Goal: Task Accomplishment & Management: Use online tool/utility

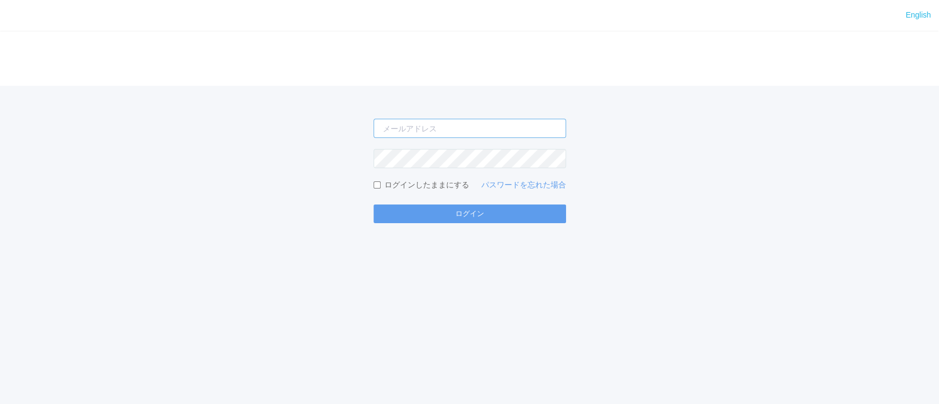
type input "[PERSON_NAME][EMAIL_ADDRESS][DOMAIN_NAME]"
click at [429, 202] on form "atsushi.yoshida.z@dj.kyocera.com ログインしたままにする パスワードを忘れた場合 ログイン" at bounding box center [470, 171] width 193 height 105
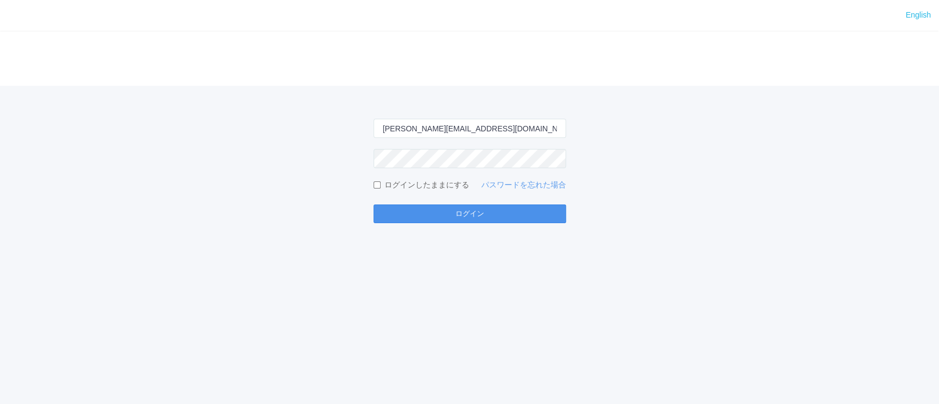
click at [399, 210] on button "ログイン" at bounding box center [470, 214] width 193 height 19
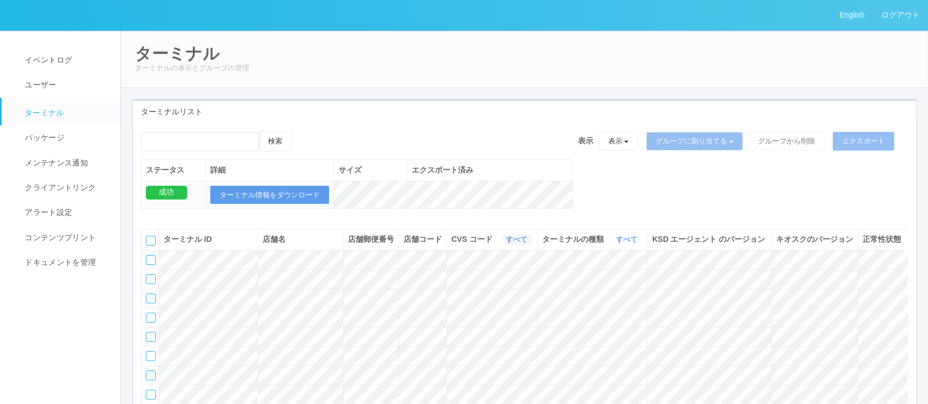
click at [522, 244] on link "すべて" at bounding box center [518, 240] width 24 height 8
click at [494, 325] on link "961762" at bounding box center [488, 323] width 87 height 15
click at [627, 244] on link "すべて" at bounding box center [628, 240] width 24 height 8
click at [621, 292] on link "キオスク" at bounding box center [598, 285] width 87 height 15
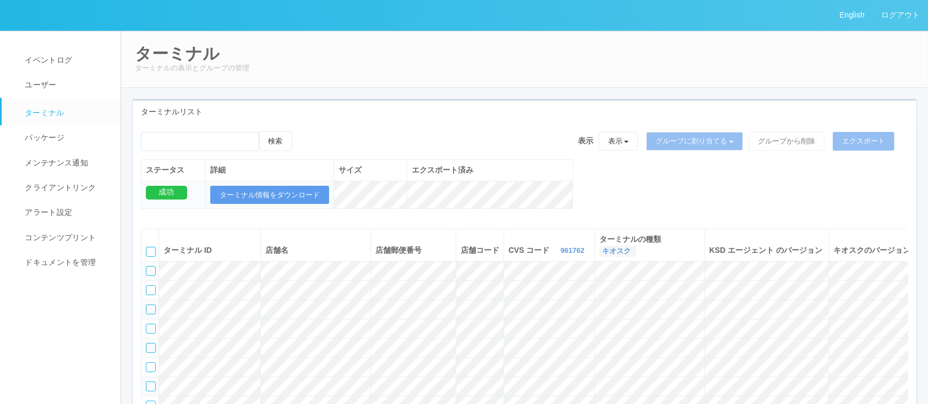
scroll to position [207, 0]
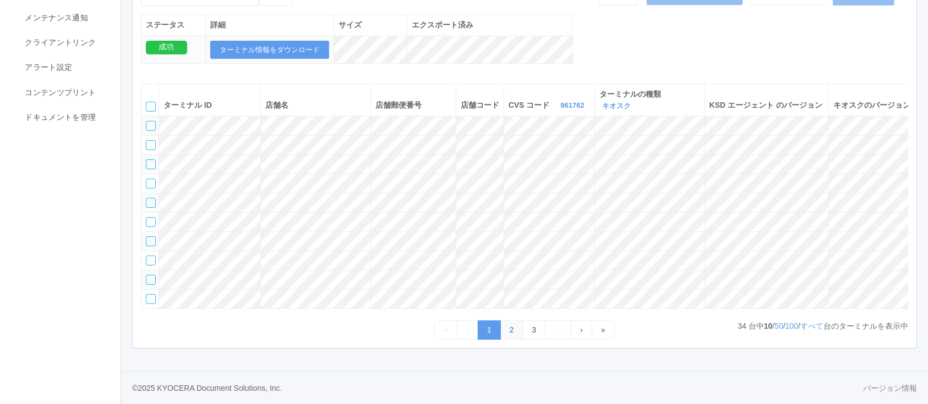
click at [506, 329] on link "2" at bounding box center [511, 330] width 23 height 19
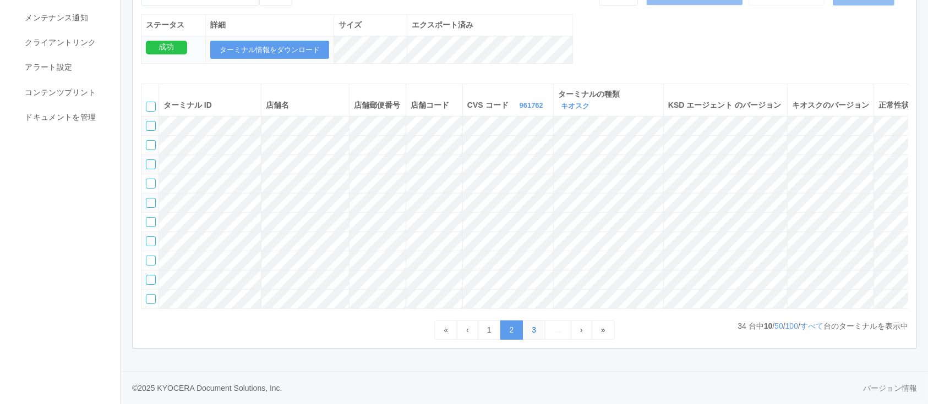
click at [528, 330] on link "3" at bounding box center [533, 330] width 23 height 19
click at [540, 335] on link "4" at bounding box center [546, 330] width 23 height 19
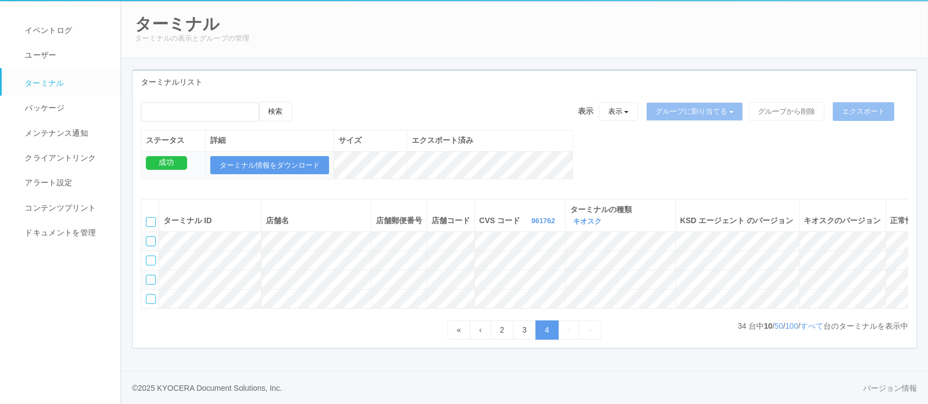
scroll to position [61, 0]
click at [526, 332] on link "3" at bounding box center [524, 330] width 23 height 19
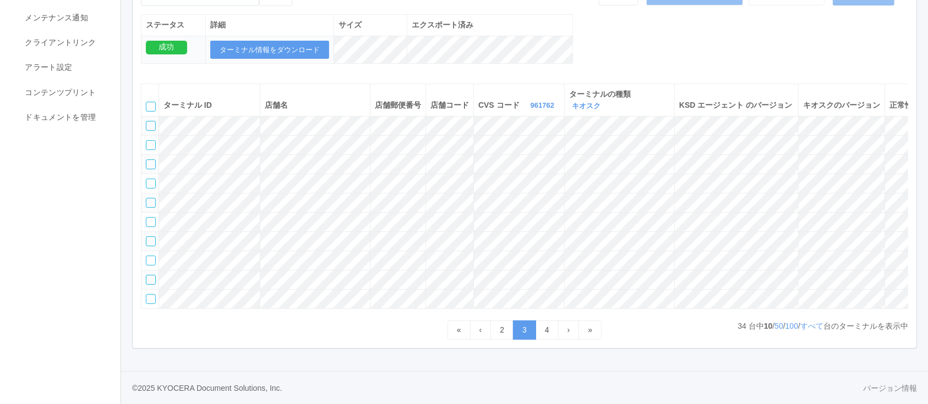
scroll to position [203, 0]
click at [502, 337] on link "2" at bounding box center [501, 330] width 23 height 19
click at [487, 337] on link "1" at bounding box center [489, 330] width 23 height 19
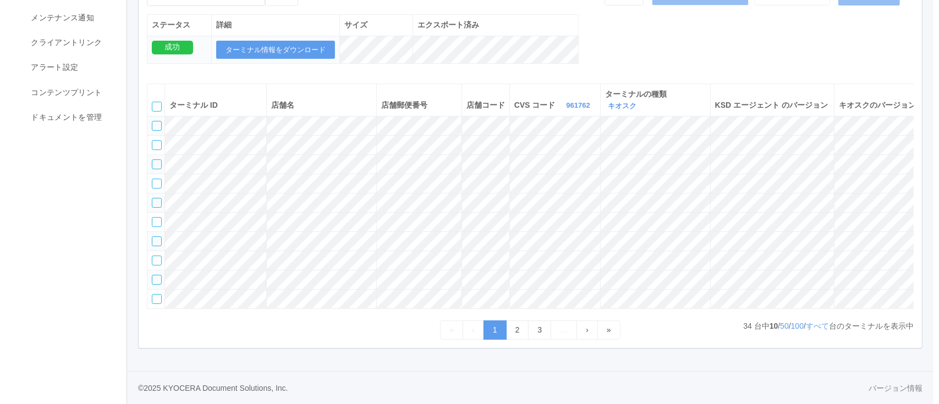
scroll to position [0, 84]
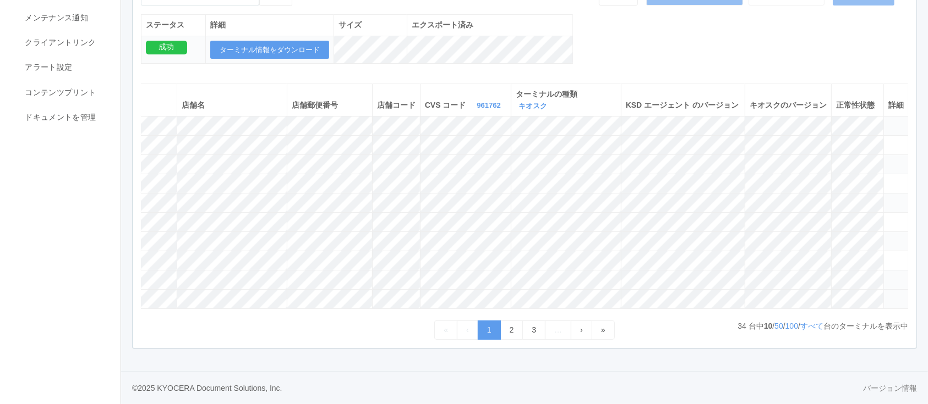
drag, startPoint x: 899, startPoint y: 288, endPoint x: 888, endPoint y: 287, distance: 11.0
click at [888, 289] on td at bounding box center [895, 298] width 25 height 19
click at [888, 294] on icon at bounding box center [888, 294] width 0 height 0
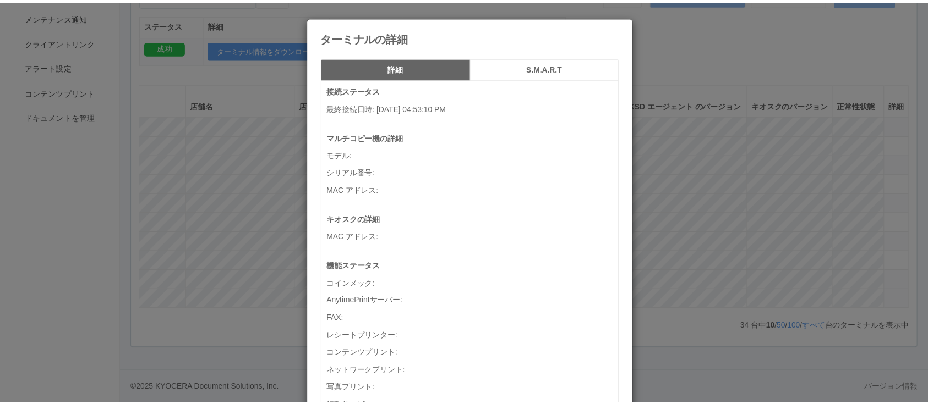
scroll to position [0, 72]
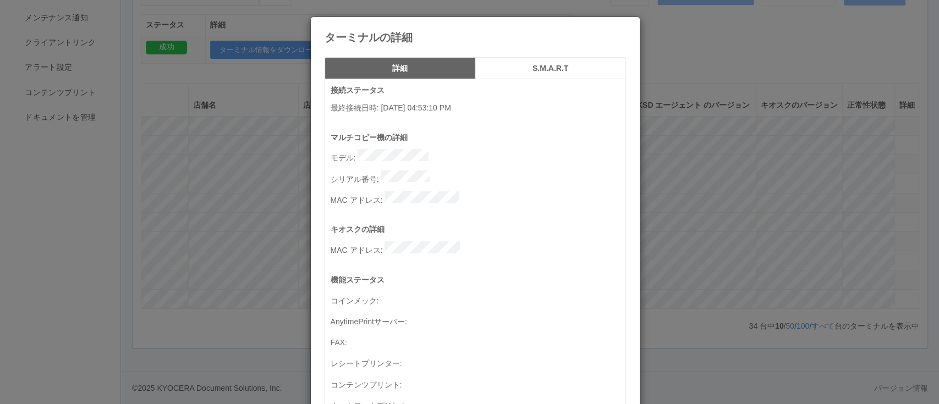
click at [765, 236] on div "ターミナルの詳細 詳細 S.M.A.R.T 接続ステータス 最終接続日時 : 09/02/2025 04:53:10 PM マルチコピー機の詳細 モデル : …" at bounding box center [469, 202] width 939 height 404
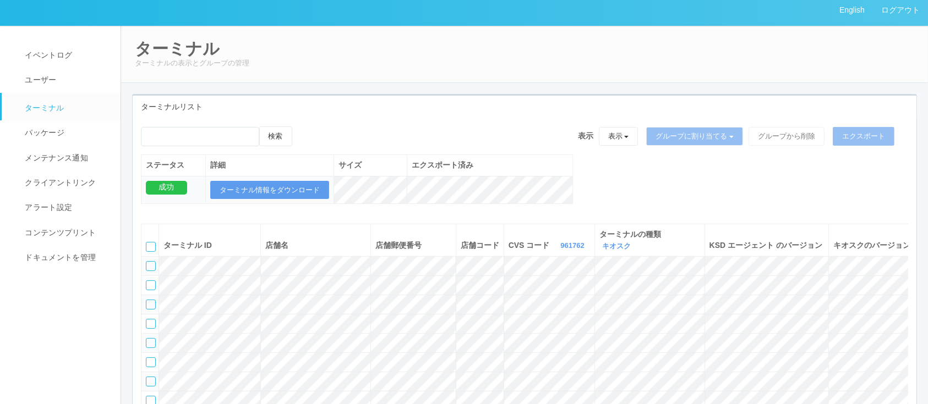
scroll to position [0, 0]
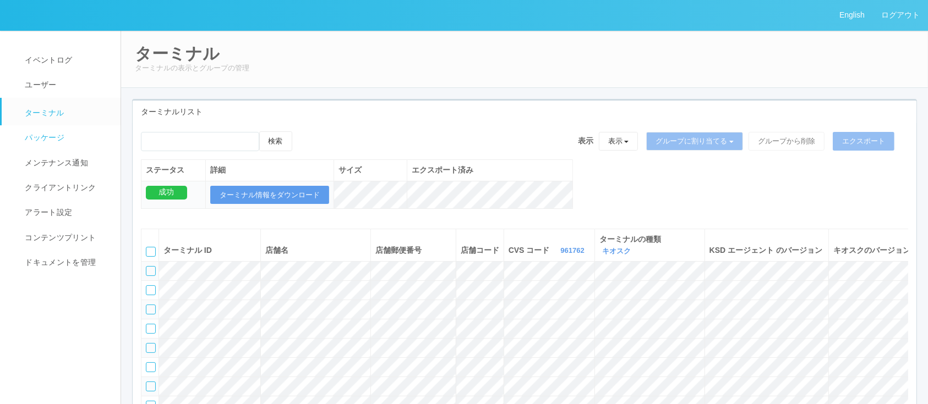
click at [48, 135] on span "パッケージ" at bounding box center [43, 137] width 42 height 9
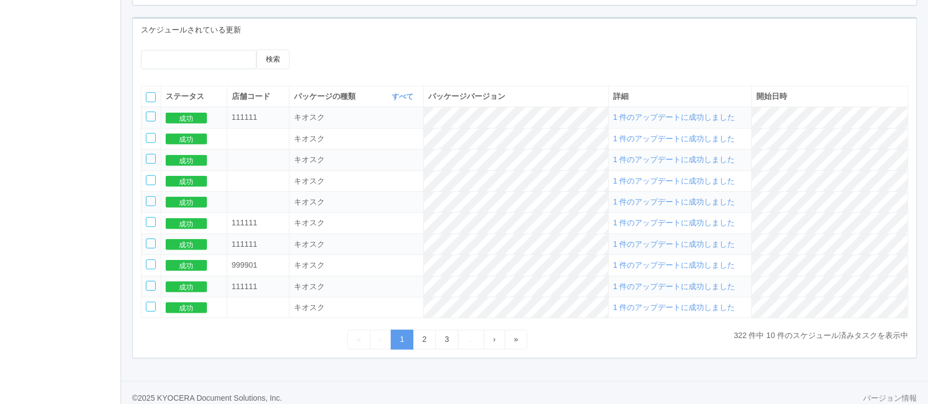
scroll to position [448, 0]
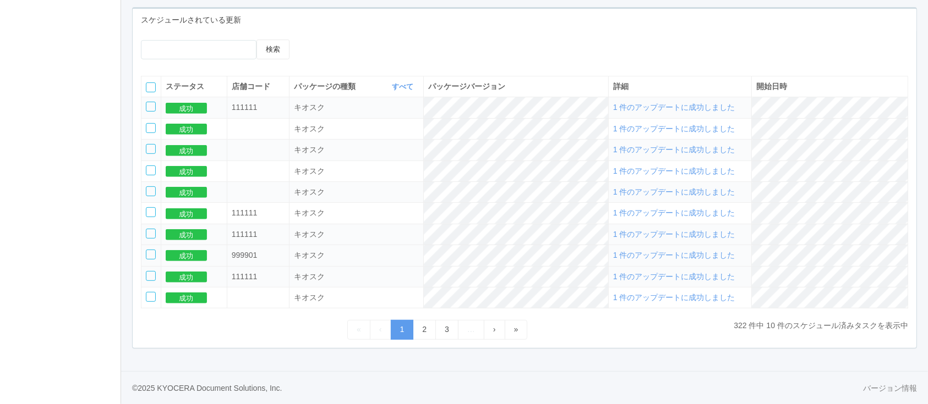
click at [651, 254] on span "1 件のアップデートに成功しました" at bounding box center [674, 255] width 122 height 9
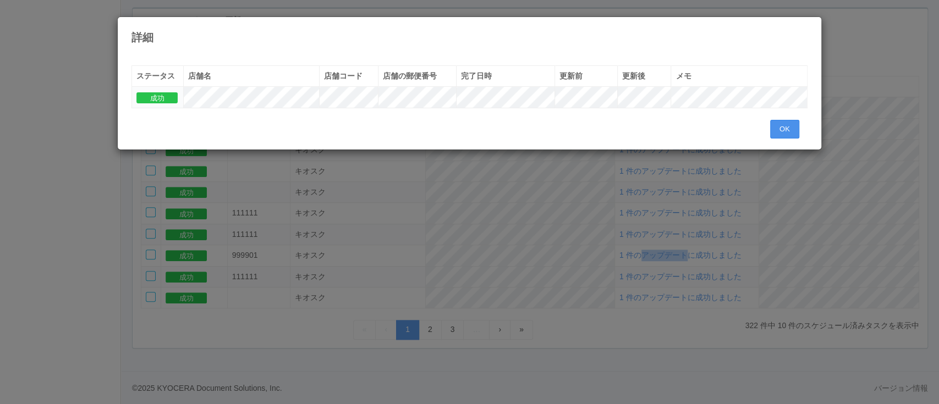
click at [788, 124] on button "OK" at bounding box center [784, 129] width 29 height 19
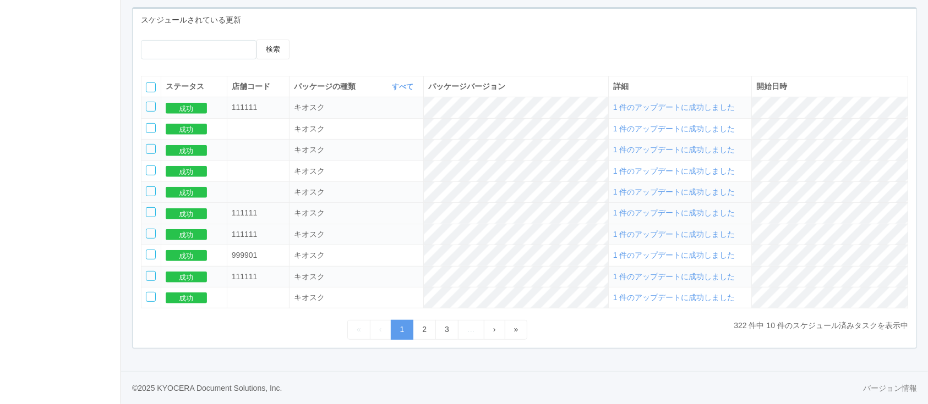
click at [419, 211] on div "キオスク" at bounding box center [356, 213] width 125 height 12
click at [424, 333] on link "2" at bounding box center [424, 329] width 23 height 19
click at [670, 10] on div "スケジュールされている更新" at bounding box center [525, 20] width 784 height 23
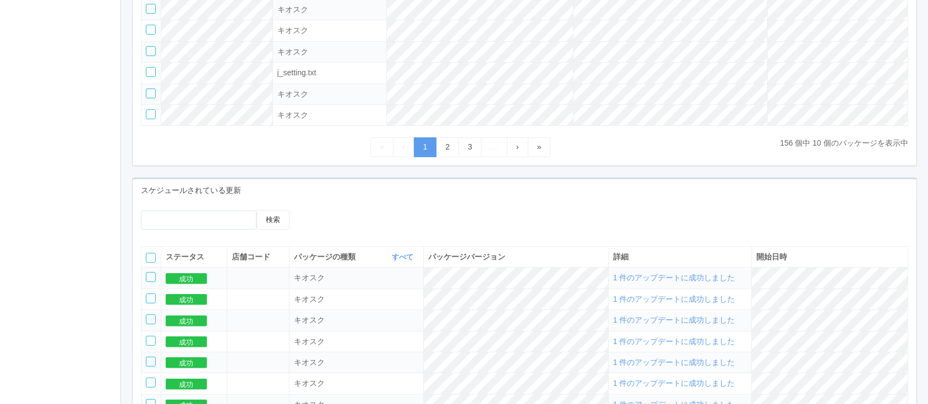
scroll to position [0, 0]
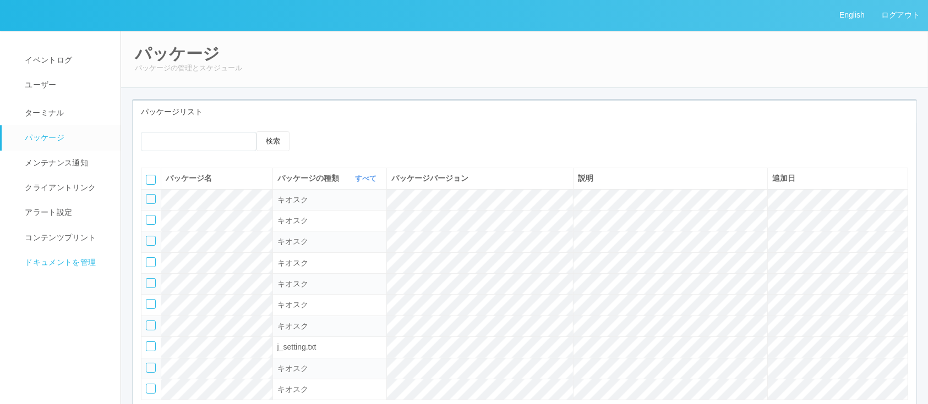
click at [70, 259] on span "ドキュメントを管理" at bounding box center [59, 262] width 74 height 9
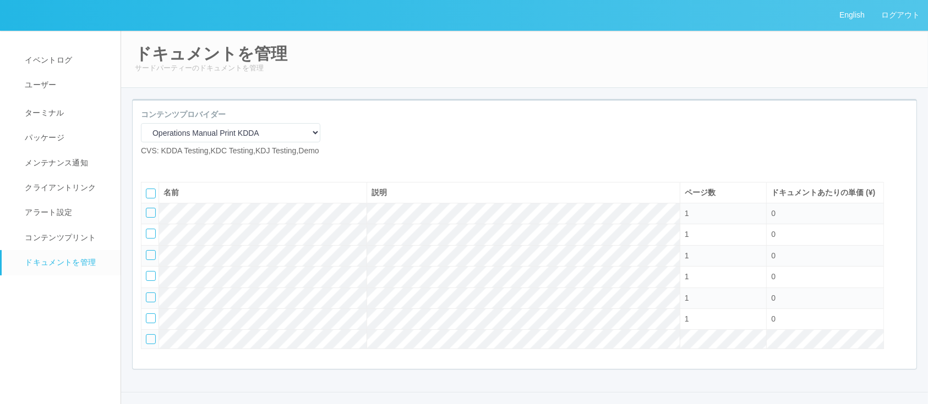
scroll to position [52, 0]
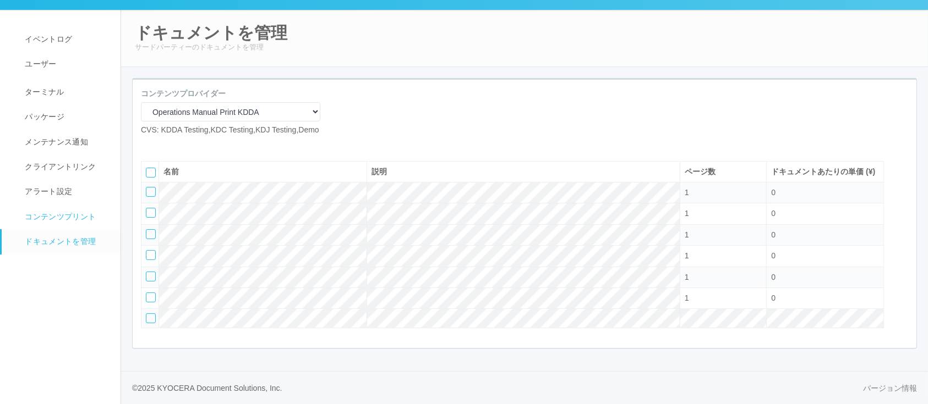
click at [72, 205] on link "コンテンツプリント" at bounding box center [66, 217] width 129 height 25
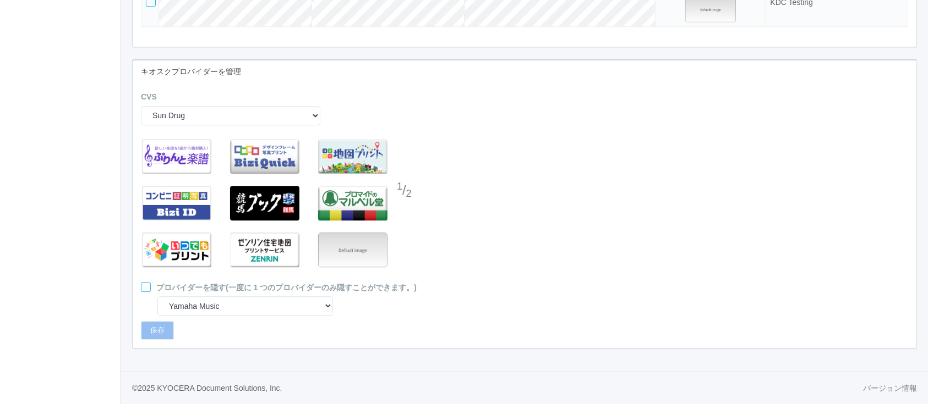
scroll to position [3030, 0]
click at [233, 111] on select "Sun Drug Daily Yamazaki Preview KDDA Testing KDC Testing KDJ Testing Demo Arcs …" at bounding box center [230, 115] width 179 height 19
select select "31"
click at [141, 106] on select "Sun Drug Daily Yamazaki Preview KDDA Testing KDC Testing KDJ Testing Demo Arcs …" at bounding box center [230, 115] width 179 height 19
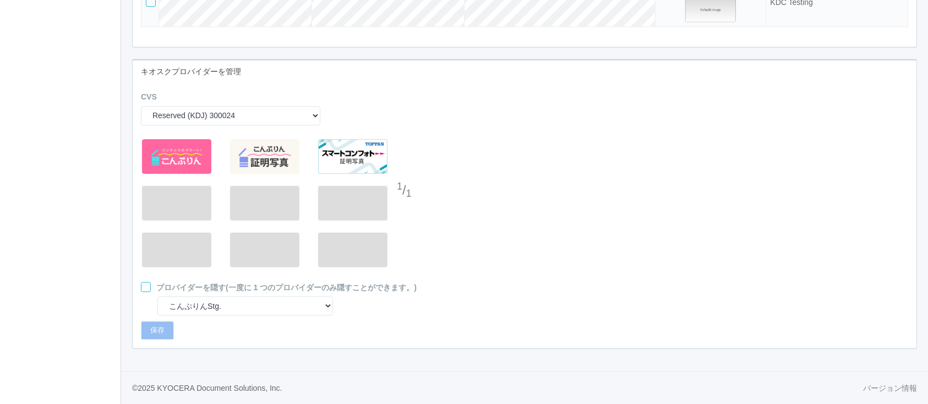
click at [405, 167] on div at bounding box center [405, 169] width 17 height 22
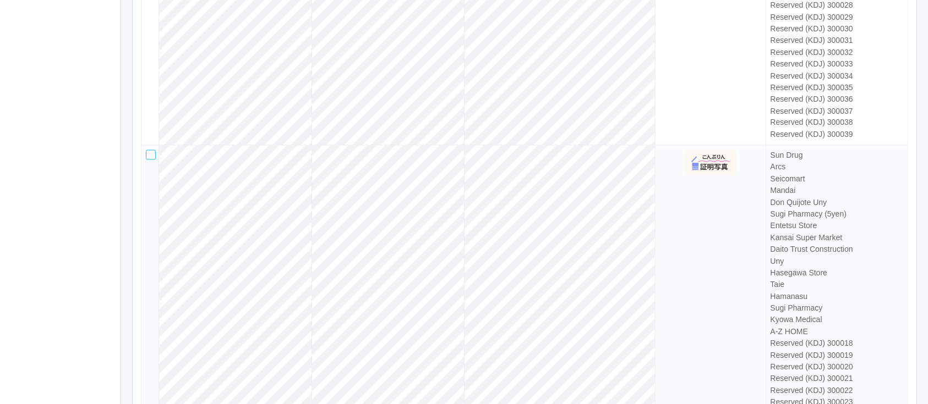
scroll to position [1926, 0]
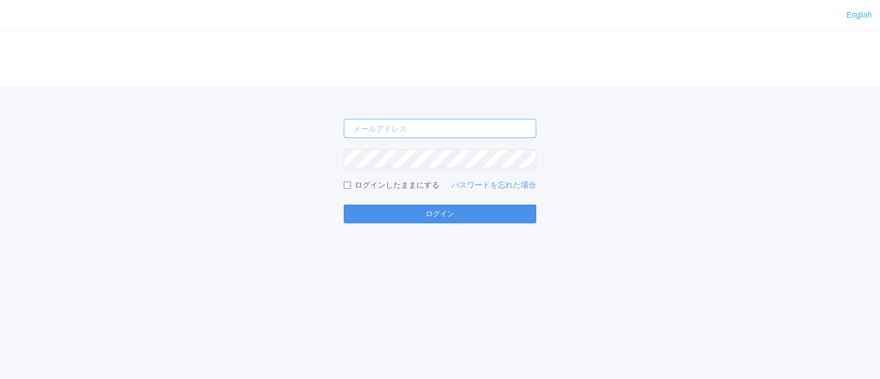
type input "[PERSON_NAME][EMAIL_ADDRESS][DOMAIN_NAME]"
click at [367, 212] on button "ログイン" at bounding box center [440, 214] width 193 height 19
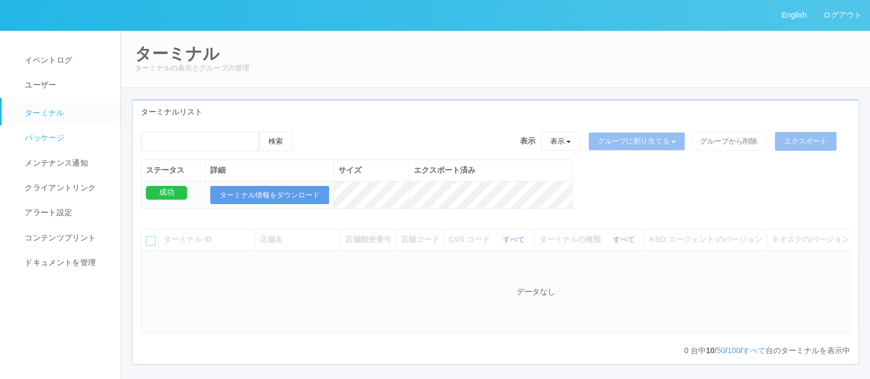
click at [47, 135] on span "パッケージ" at bounding box center [43, 137] width 42 height 9
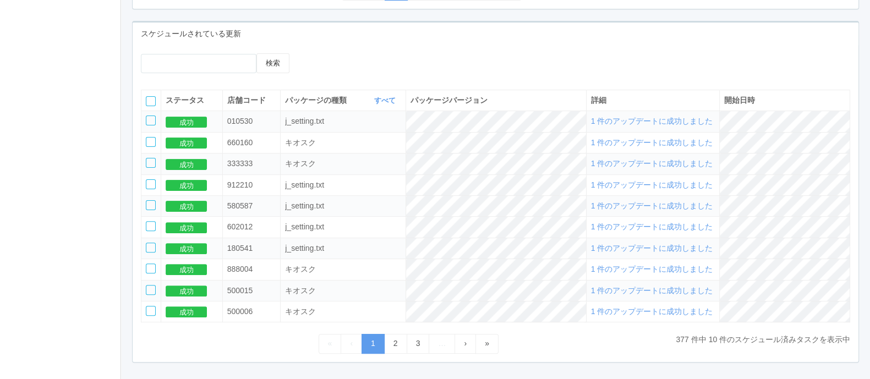
scroll to position [473, 0]
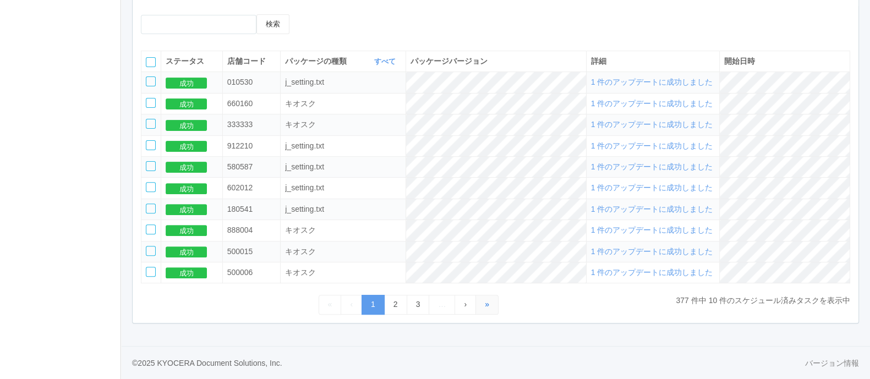
click at [486, 300] on span "»" at bounding box center [487, 304] width 4 height 9
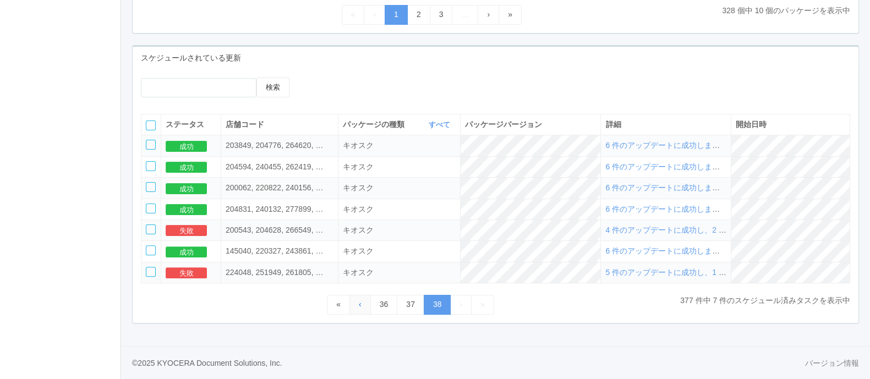
click at [351, 300] on link "‹" at bounding box center [359, 304] width 21 height 19
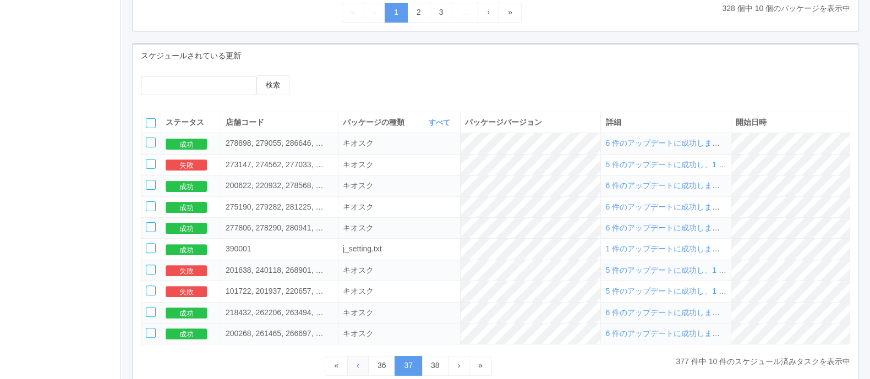
scroll to position [473, 0]
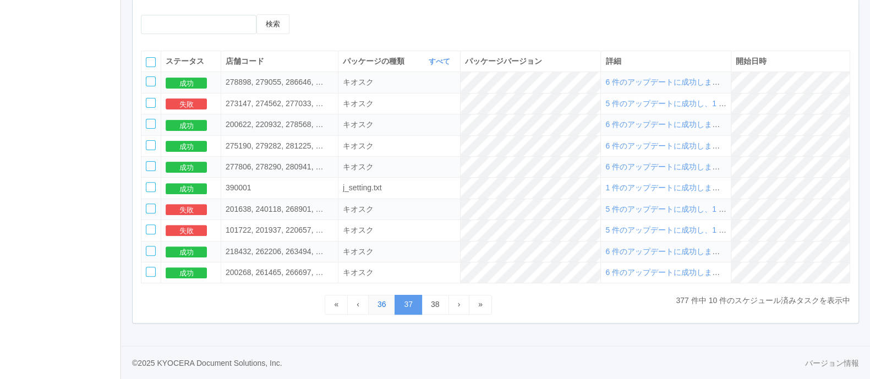
click at [375, 300] on link "36" at bounding box center [382, 304] width 28 height 19
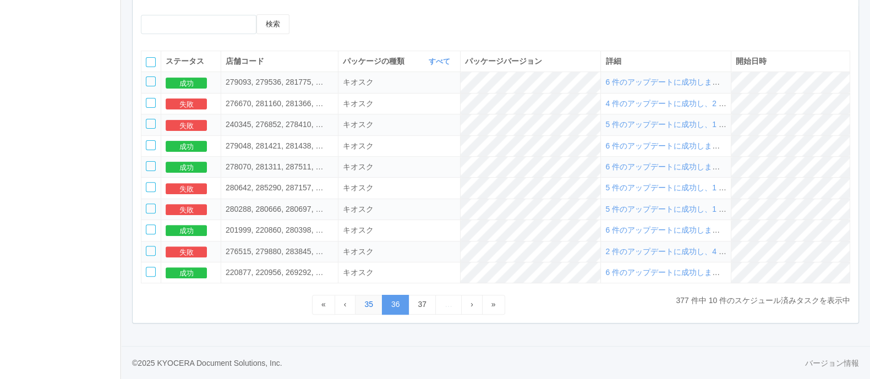
click at [362, 303] on link "35" at bounding box center [369, 304] width 28 height 19
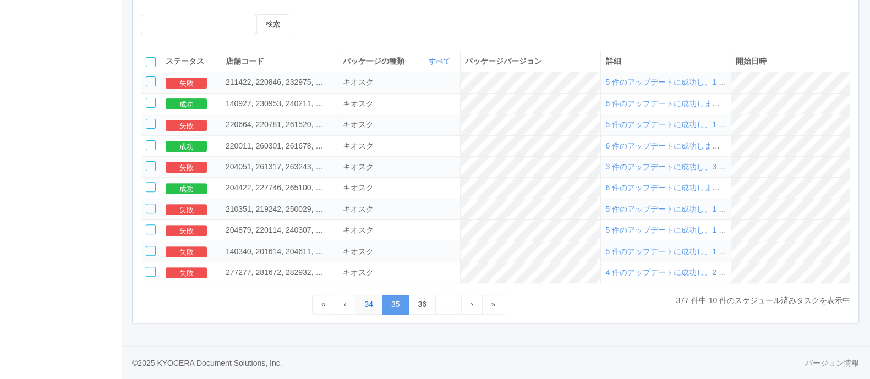
click at [366, 306] on link "34" at bounding box center [369, 304] width 28 height 19
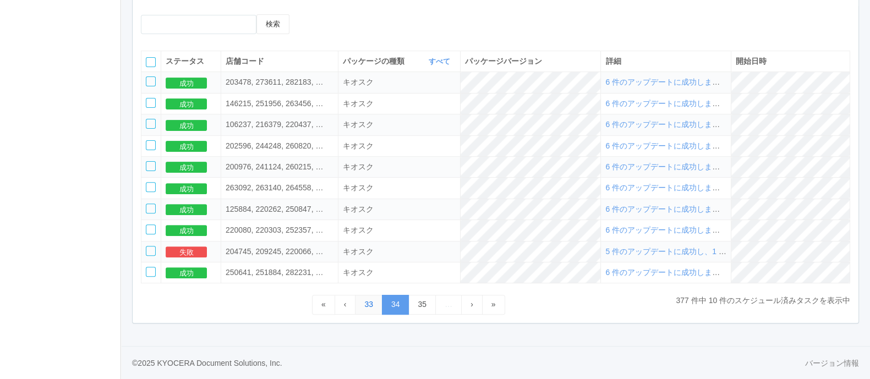
click at [366, 306] on link "33" at bounding box center [369, 304] width 28 height 19
click at [366, 306] on link "32" at bounding box center [369, 304] width 28 height 19
click at [366, 306] on link "31" at bounding box center [369, 304] width 28 height 19
click at [366, 306] on link "30" at bounding box center [369, 304] width 28 height 19
click at [366, 306] on link "29" at bounding box center [369, 304] width 28 height 19
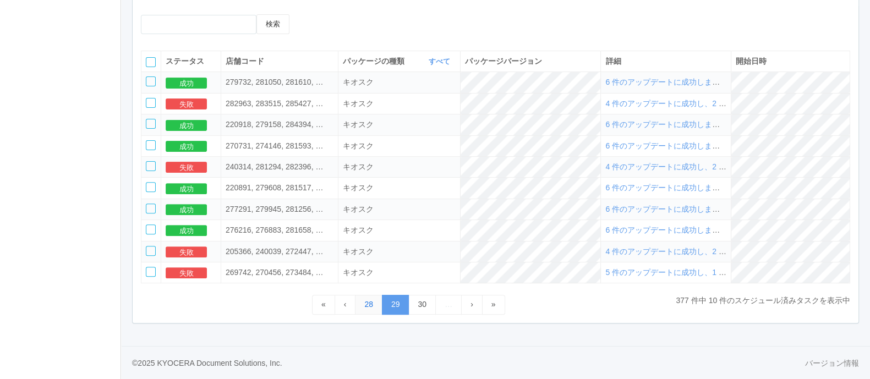
click at [366, 306] on link "28" at bounding box center [369, 304] width 28 height 19
click at [366, 306] on link "27" at bounding box center [369, 304] width 28 height 19
click at [366, 306] on link "26" at bounding box center [369, 304] width 28 height 19
click at [366, 306] on link "25" at bounding box center [369, 304] width 28 height 19
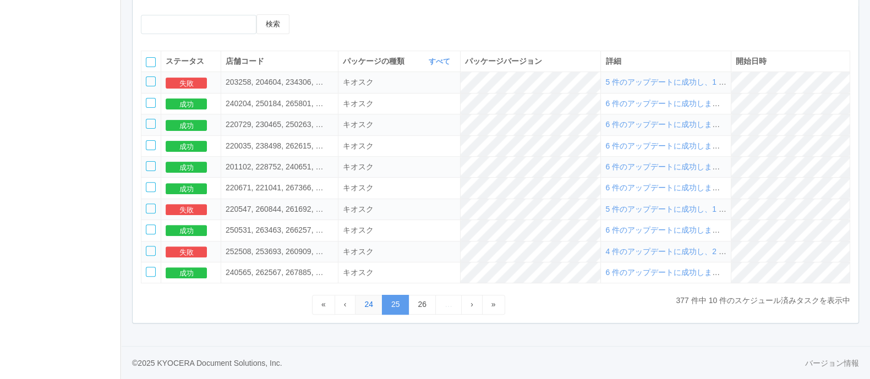
click at [366, 306] on link "24" at bounding box center [369, 304] width 28 height 19
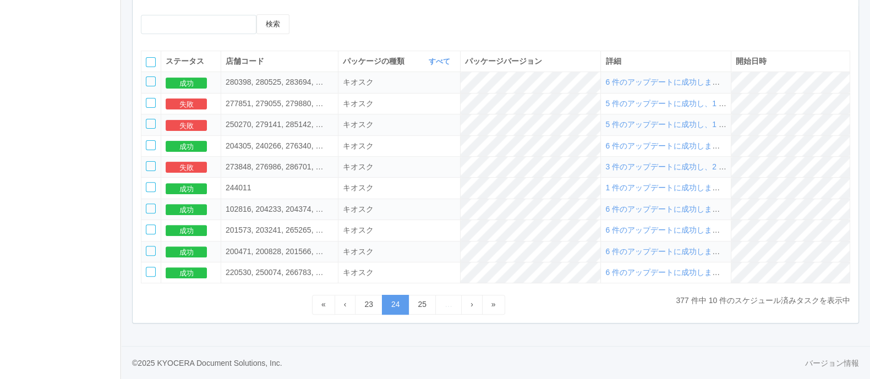
click at [366, 306] on link "23" at bounding box center [369, 304] width 28 height 19
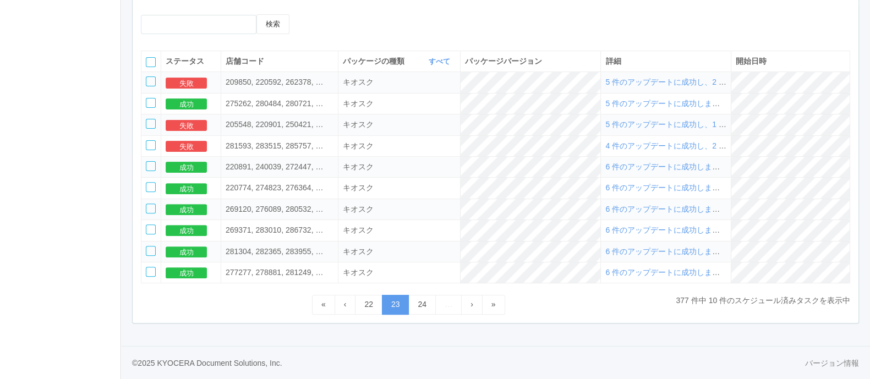
click at [366, 306] on link "22" at bounding box center [369, 304] width 28 height 19
click at [366, 306] on link "21" at bounding box center [369, 304] width 28 height 19
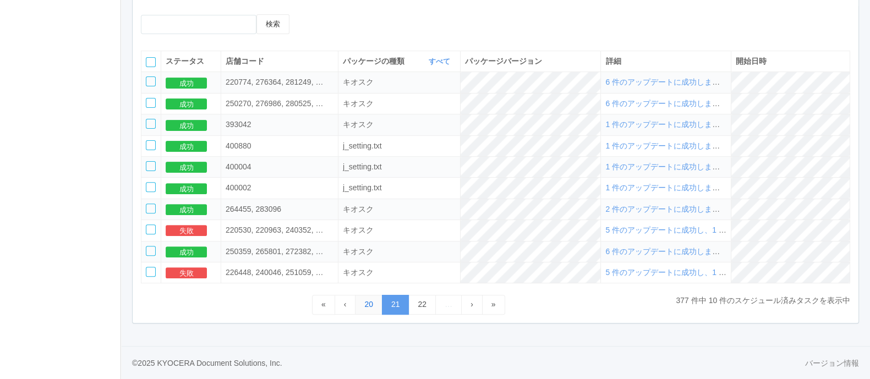
click at [366, 306] on link "20" at bounding box center [369, 304] width 28 height 19
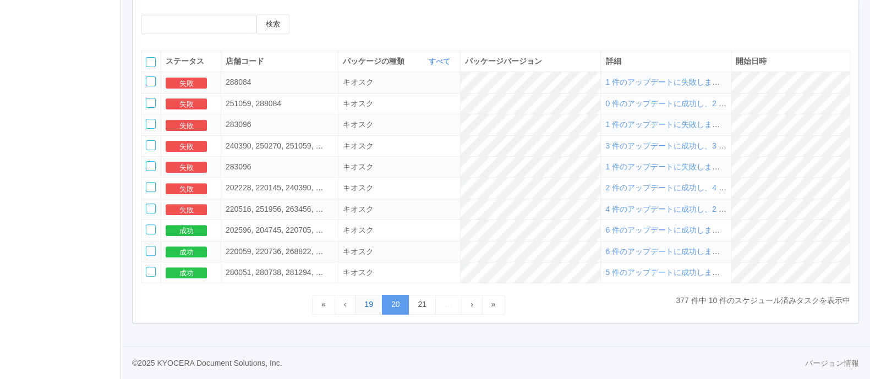
click at [366, 306] on link "19" at bounding box center [369, 304] width 28 height 19
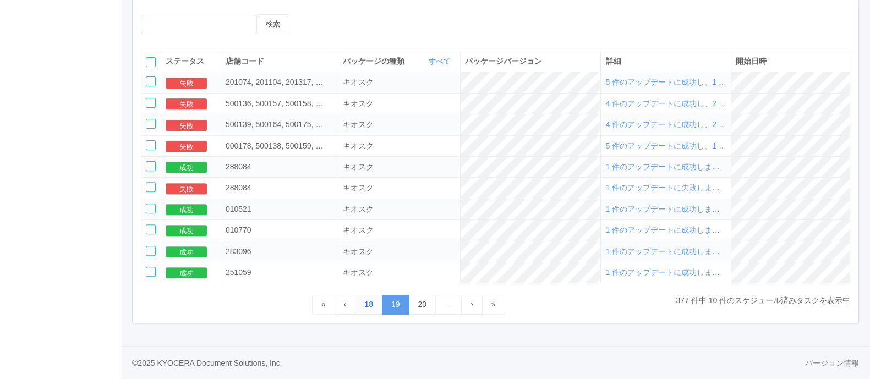
click at [366, 306] on link "18" at bounding box center [369, 304] width 28 height 19
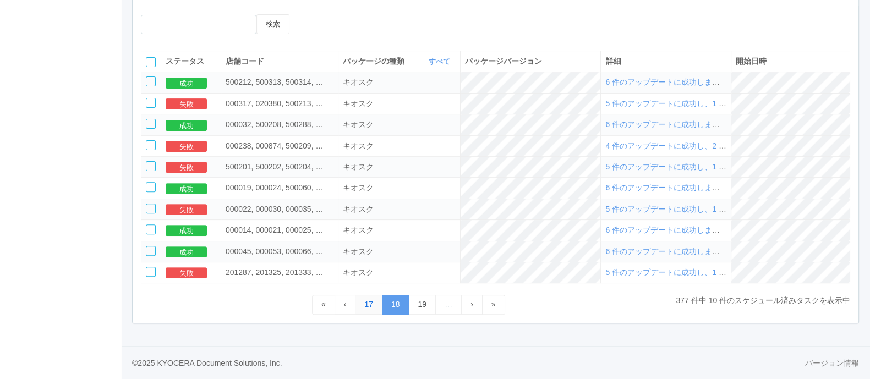
click at [366, 306] on link "17" at bounding box center [369, 304] width 28 height 19
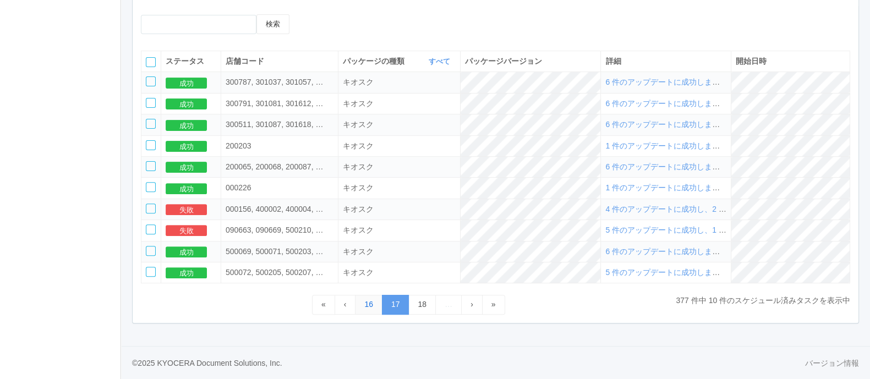
click at [366, 306] on link "16" at bounding box center [369, 304] width 28 height 19
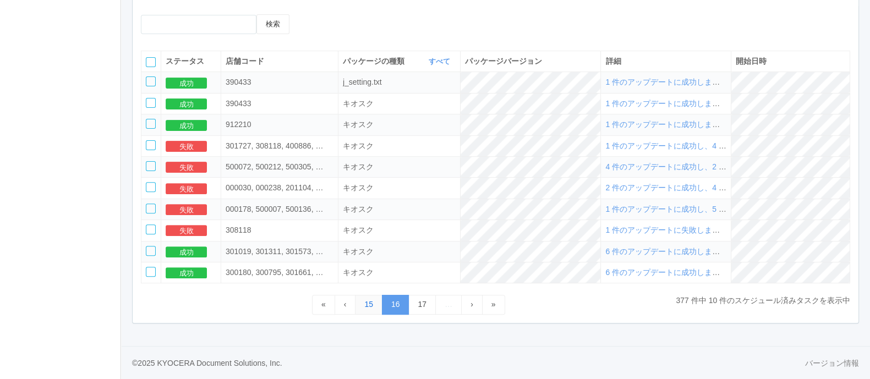
click at [366, 306] on link "15" at bounding box center [369, 304] width 28 height 19
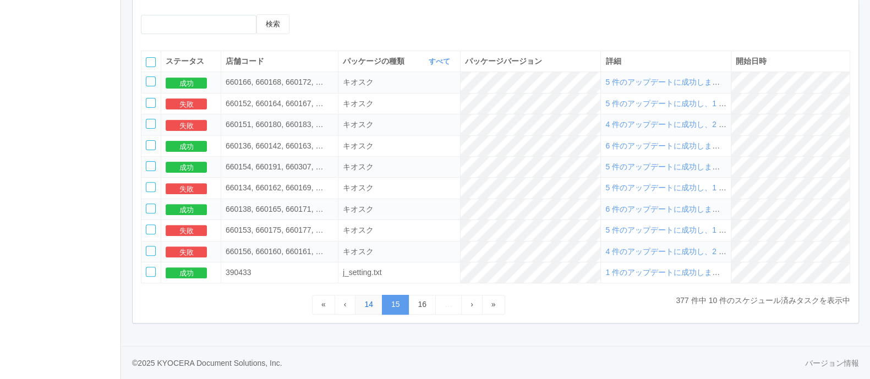
click at [366, 306] on link "14" at bounding box center [369, 304] width 28 height 19
click at [366, 306] on link "13" at bounding box center [369, 304] width 28 height 19
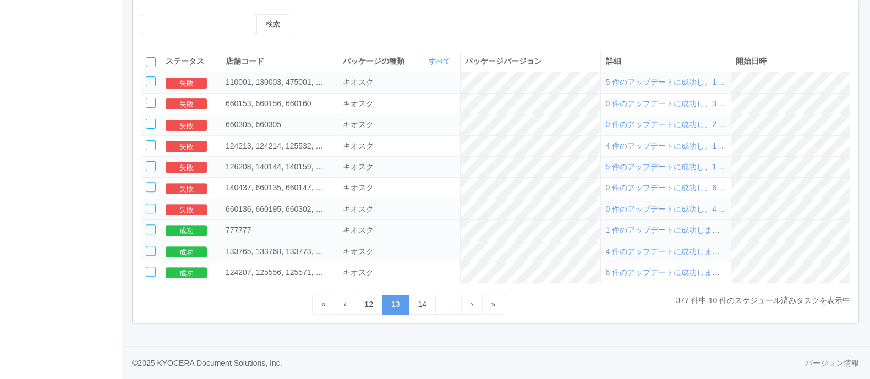
click at [703, 232] on span "1 件のアップデートに成功しました" at bounding box center [666, 230] width 122 height 9
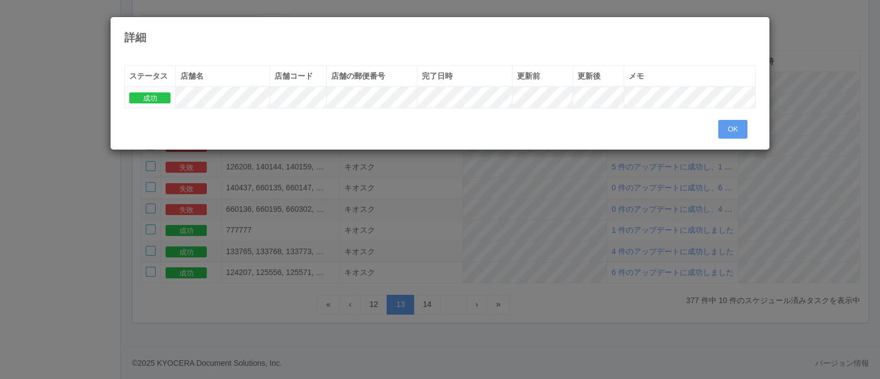
click at [748, 128] on div "OK" at bounding box center [737, 129] width 37 height 19
click at [729, 133] on button "OK" at bounding box center [733, 129] width 29 height 19
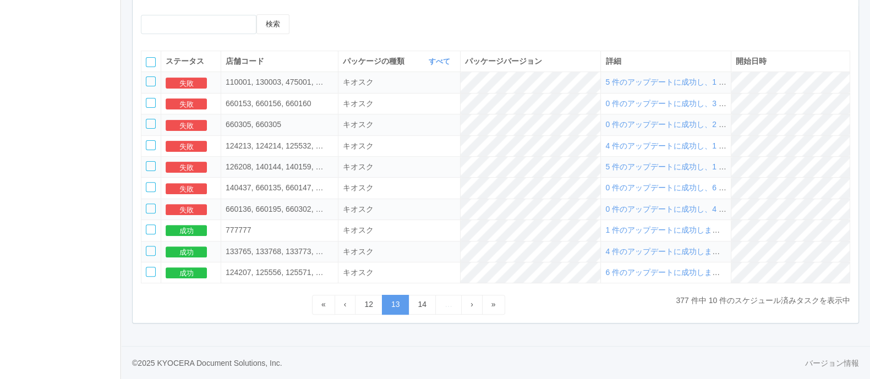
click at [614, 165] on td "5 件のアップデートに成功し、1 件に失敗しました" at bounding box center [666, 167] width 130 height 21
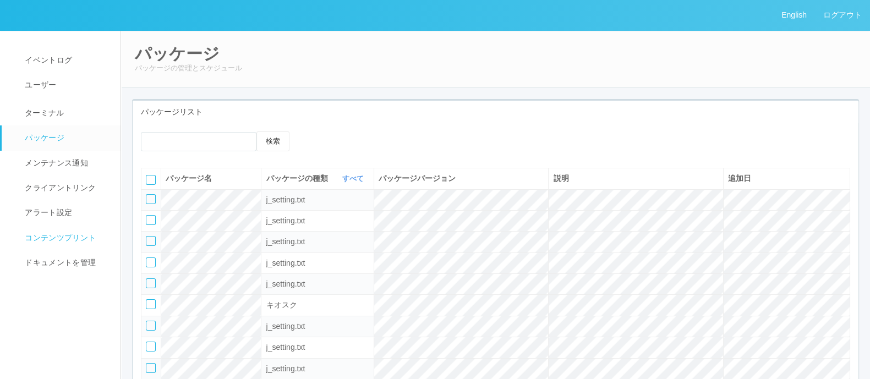
click at [67, 231] on link "コンテンツプリント" at bounding box center [66, 238] width 129 height 25
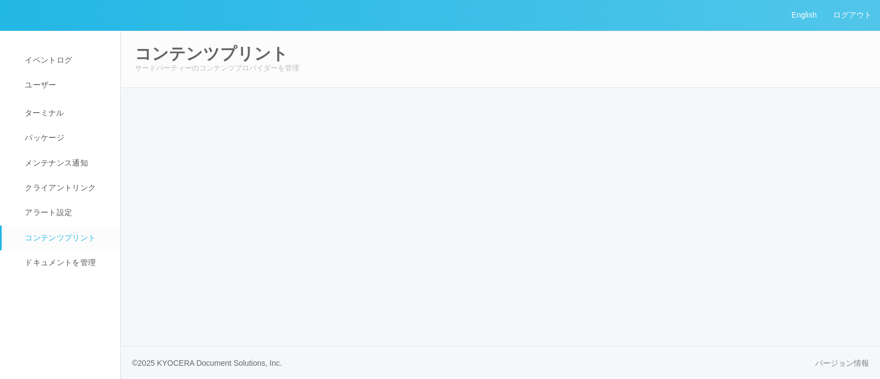
select select "6"
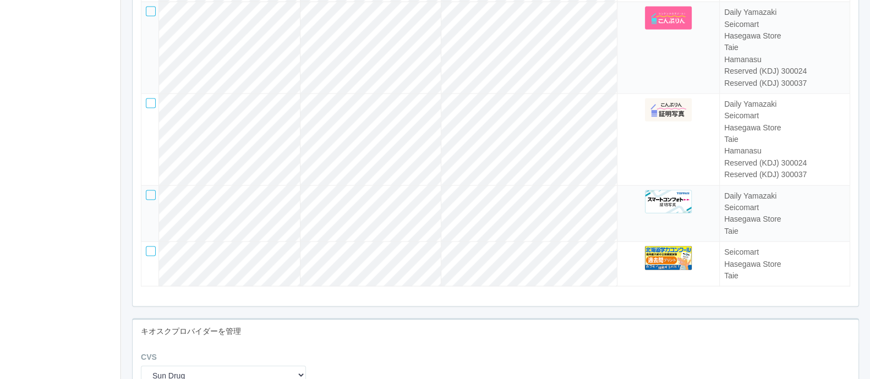
scroll to position [3216, 0]
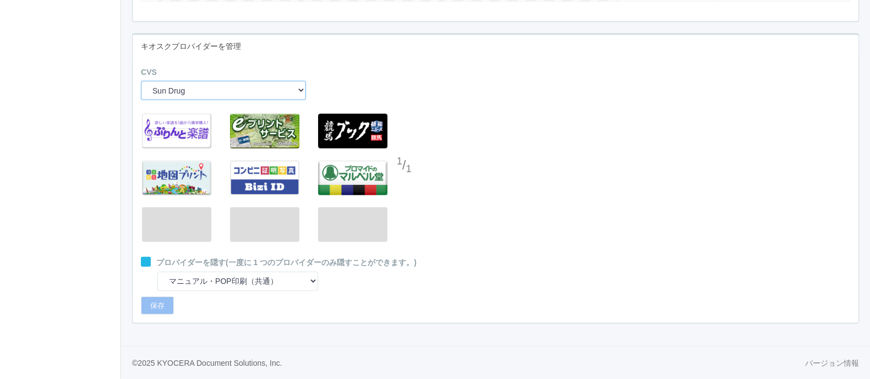
click at [224, 89] on select "Sun Drug Daily Yamazaki Preview ARCS NRS (Nippon Racing Service) Seicomart Uny …" at bounding box center [223, 90] width 165 height 19
click at [141, 81] on select "Sun Drug Daily Yamazaki Preview ARCS NRS (Nippon Racing Service) Seicomart Uny …" at bounding box center [223, 90] width 165 height 19
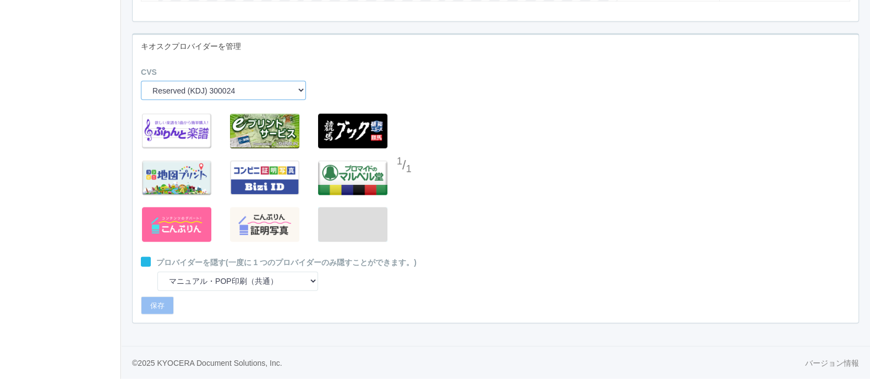
click at [294, 85] on select "Sun Drug Daily Yamazaki Preview ARCS NRS (Nippon Racing Service) Seicomart Uny …" at bounding box center [223, 90] width 165 height 19
click at [511, 213] on div "1 / 1" at bounding box center [496, 182] width 726 height 149
click at [285, 89] on select "Sun Drug Daily Yamazaki Preview ARCS NRS (Nippon Racing Service) Seicomart Uny …" at bounding box center [223, 90] width 165 height 19
select select "40"
click at [141, 81] on select "Sun Drug Daily Yamazaki Preview ARCS NRS (Nippon Racing Service) Seicomart Uny …" at bounding box center [223, 90] width 165 height 19
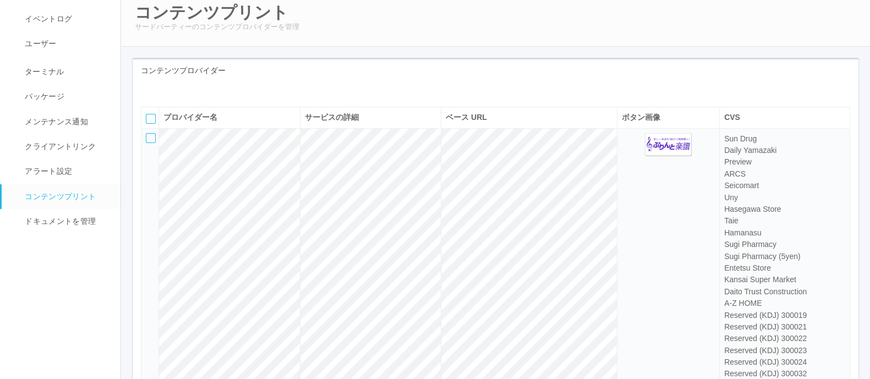
scroll to position [0, 0]
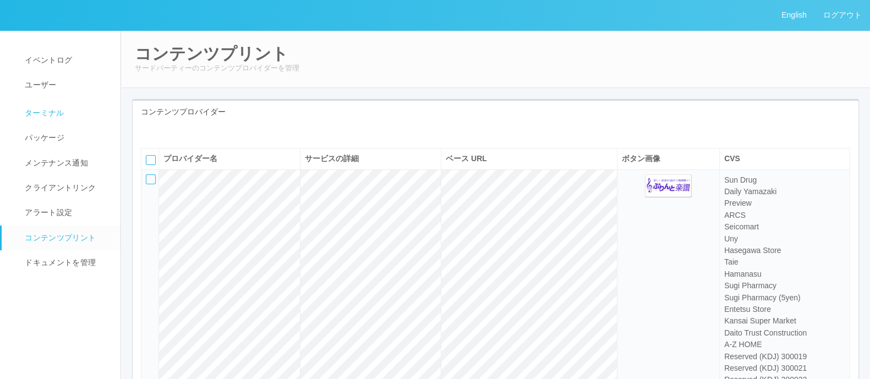
click at [58, 115] on span "ターミナル" at bounding box center [43, 112] width 42 height 9
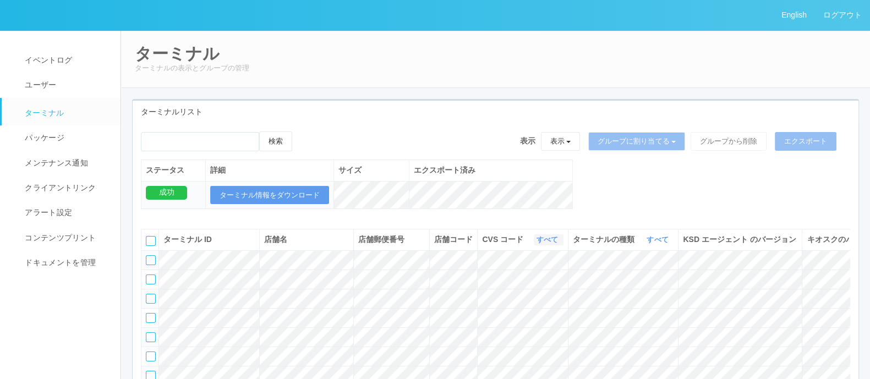
click at [537, 244] on link "すべて" at bounding box center [549, 240] width 24 height 8
click at [536, 331] on link "961762" at bounding box center [519, 324] width 87 height 15
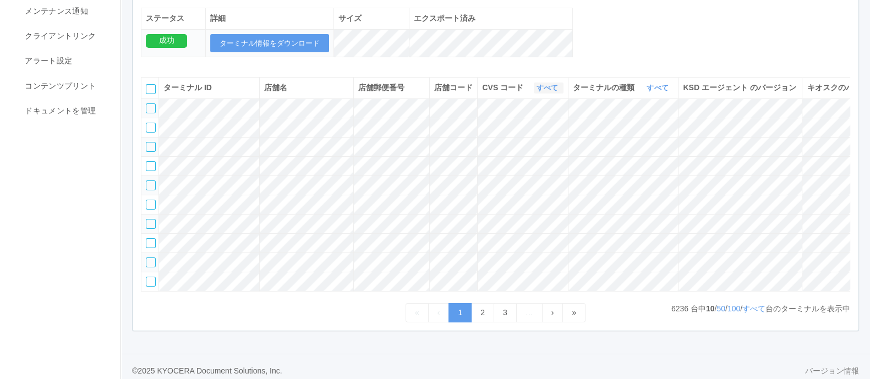
scroll to position [231, 0]
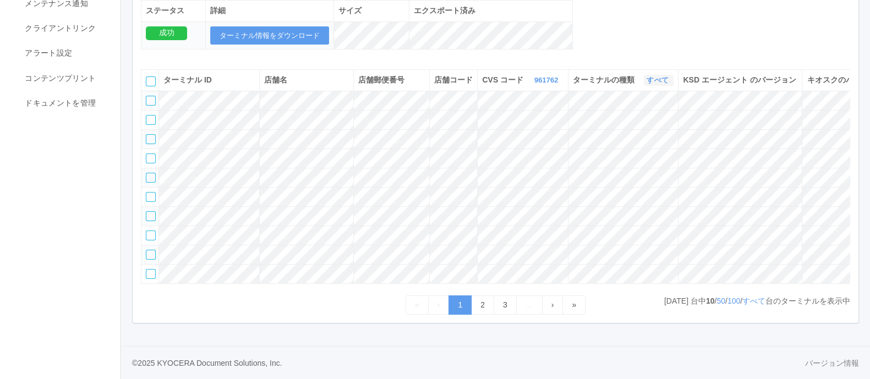
click at [652, 76] on link "すべて" at bounding box center [659, 80] width 24 height 8
click at [636, 103] on link "すべて" at bounding box center [629, 110] width 87 height 15
click at [748, 302] on link "すべて" at bounding box center [753, 301] width 23 height 9
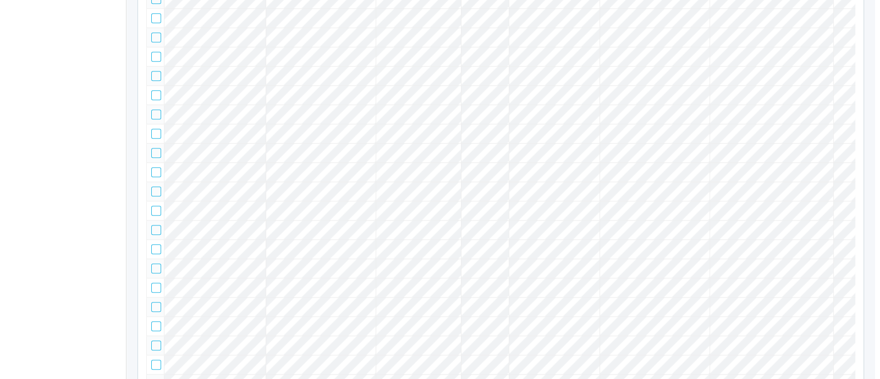
scroll to position [0, 141]
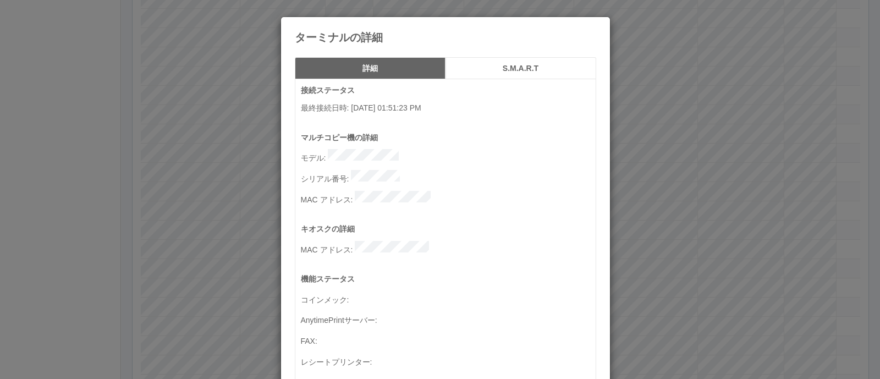
click at [735, 192] on div "ターミナルの詳細 詳細 S.M.A.R.T 接続ステータス 最終接続日時 : [DATE] 01:51:23 PM マルチコピー機の詳細 モデル : シリアル…" at bounding box center [440, 189] width 880 height 379
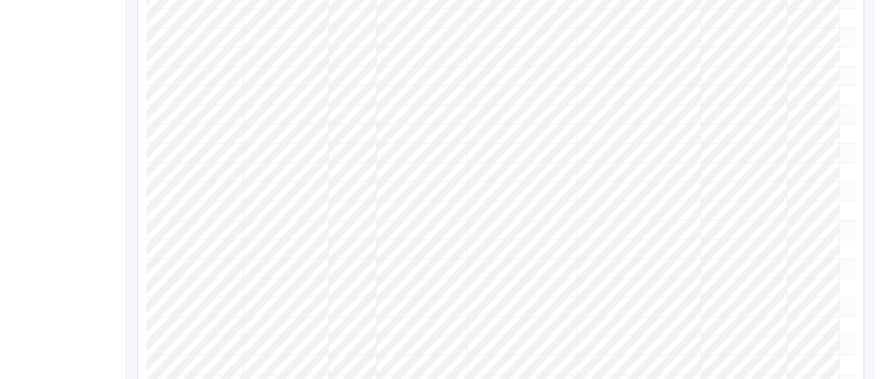
scroll to position [0, 141]
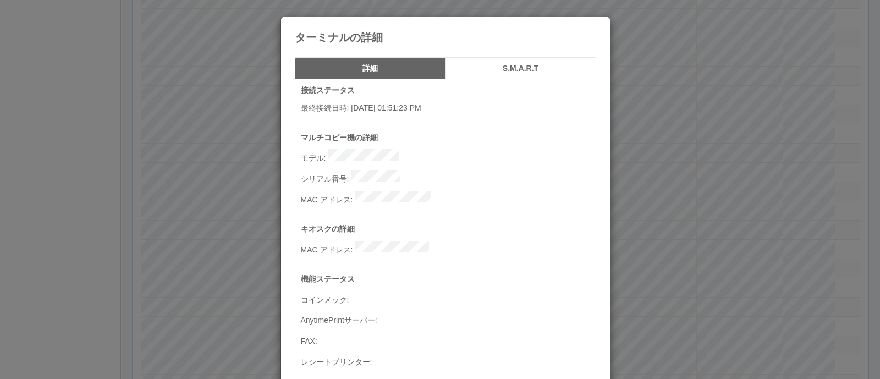
scroll to position [0, 130]
click at [480, 73] on button "S.M.A.R.T" at bounding box center [521, 68] width 151 height 22
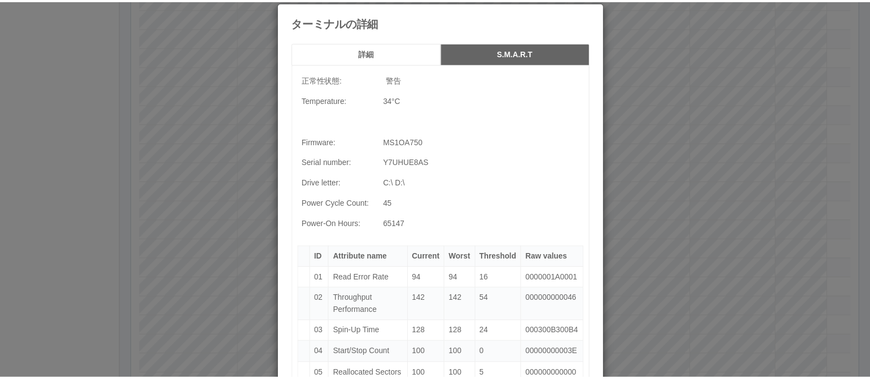
scroll to position [13, 0]
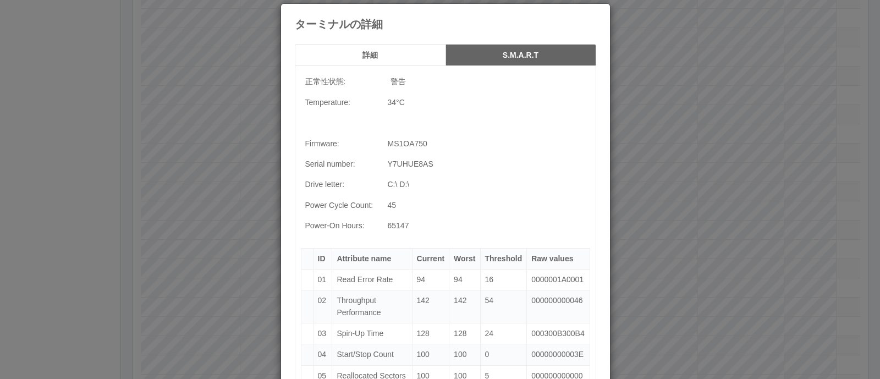
click at [395, 58] on h5 "詳細" at bounding box center [370, 55] width 143 height 8
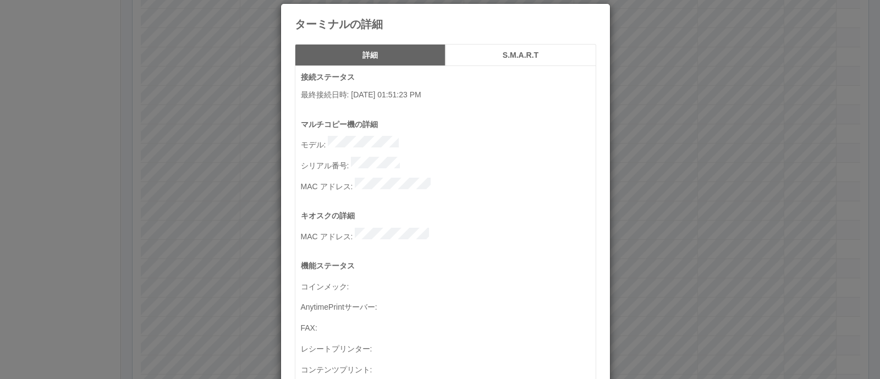
click at [622, 105] on div "ターミナルの詳細 詳細 S.M.A.R.T 接続ステータス 最終接続日時 : [DATE] 01:51:23 PM マルチコピー機の詳細 モデル : シリアル…" at bounding box center [440, 189] width 880 height 379
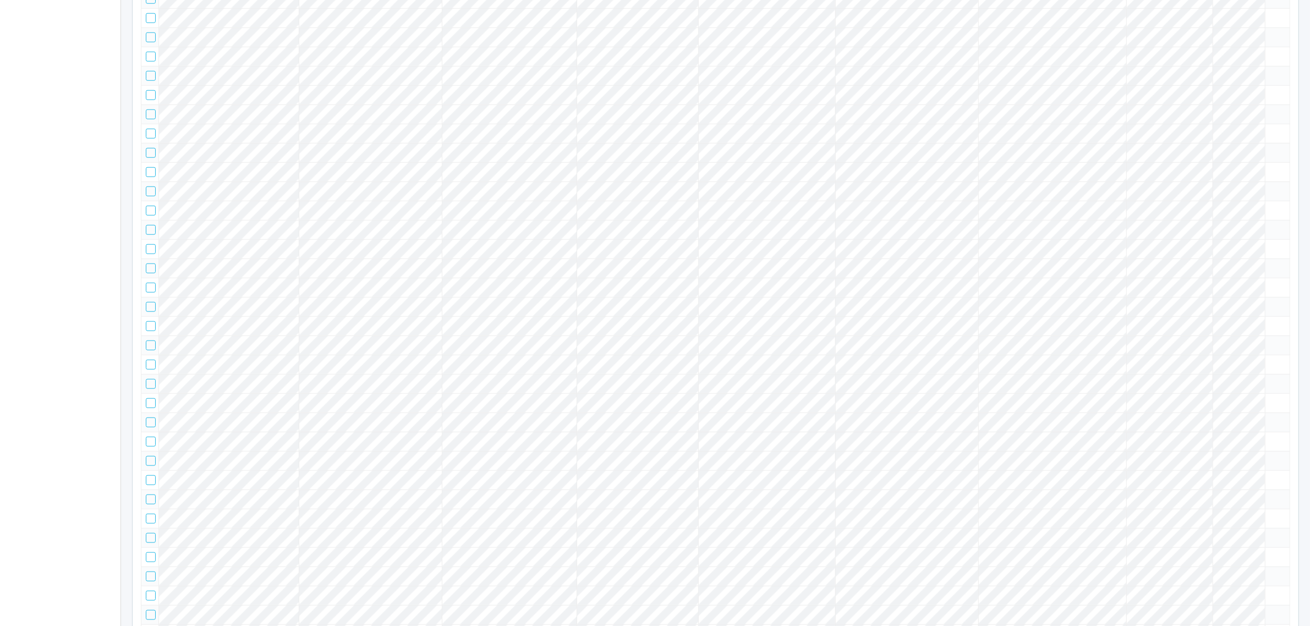
scroll to position [0, 0]
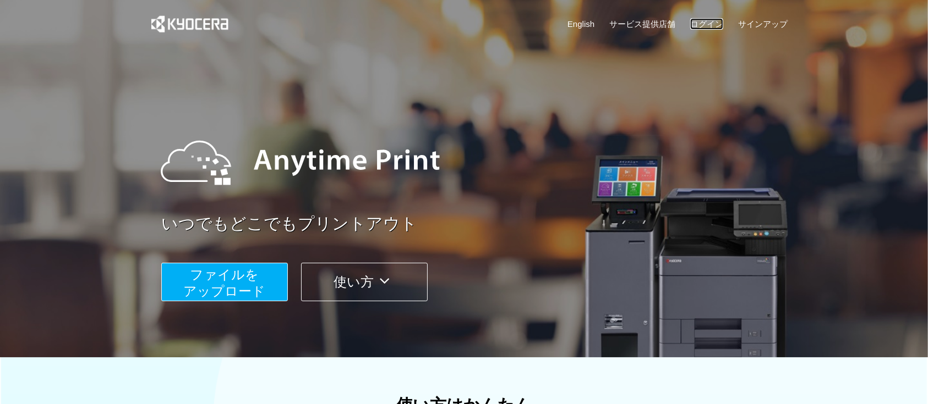
click at [700, 29] on link "ログイン" at bounding box center [706, 24] width 33 height 12
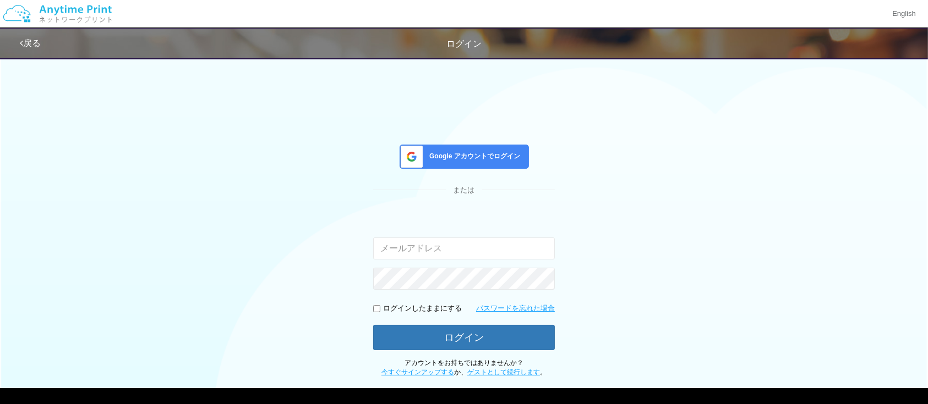
type input "[EMAIL_ADDRESS][DOMAIN_NAME]"
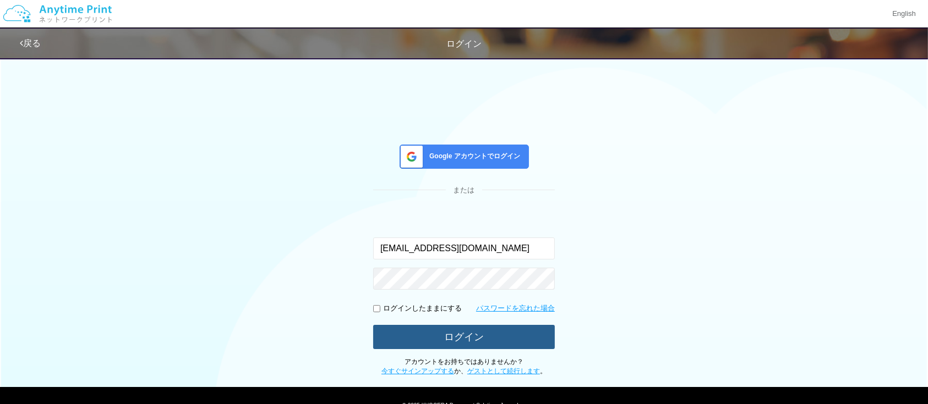
click at [480, 337] on button "ログイン" at bounding box center [464, 337] width 182 height 24
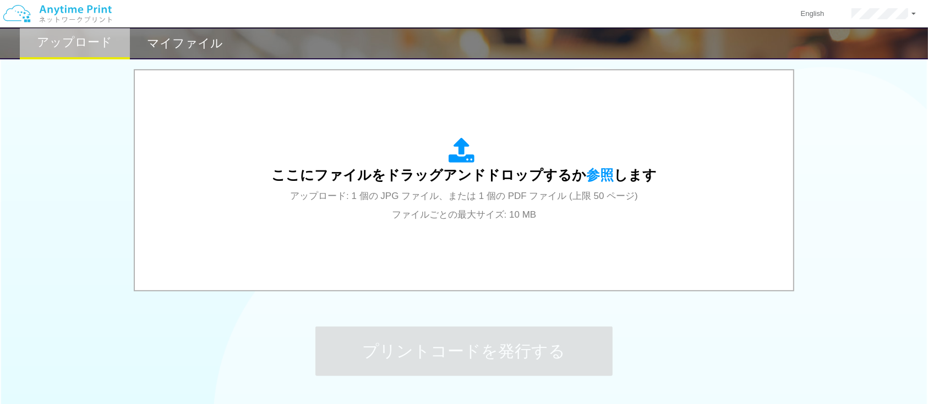
scroll to position [352, 0]
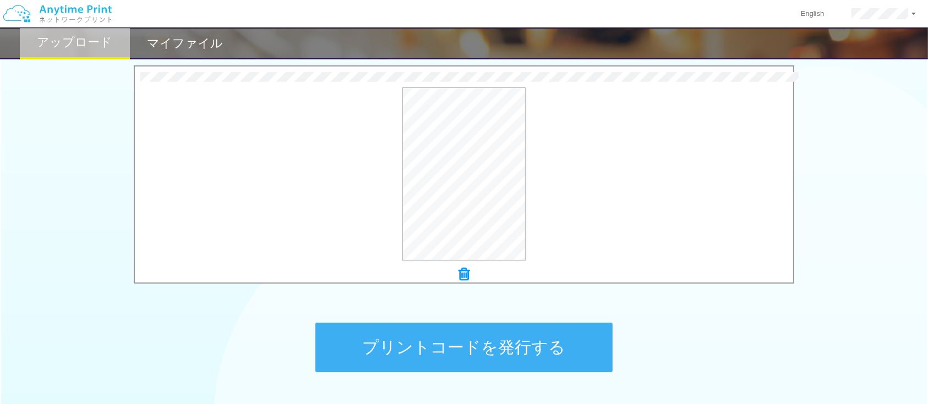
click at [457, 339] on button "プリントコードを発行する" at bounding box center [463, 348] width 297 height 50
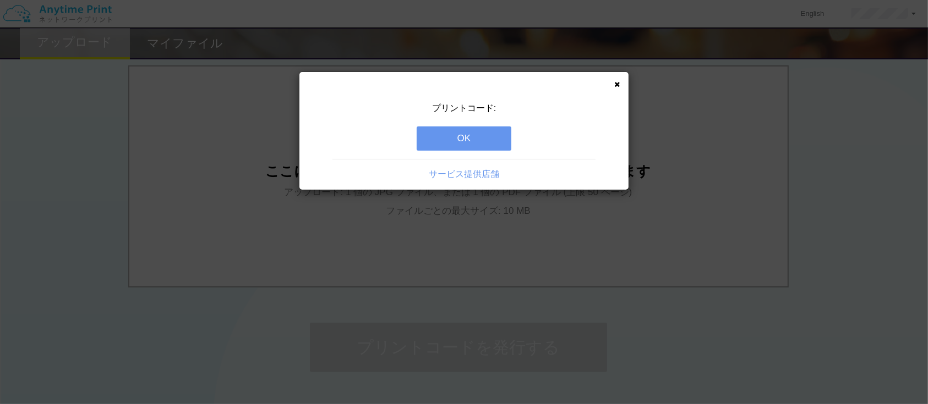
scroll to position [0, 0]
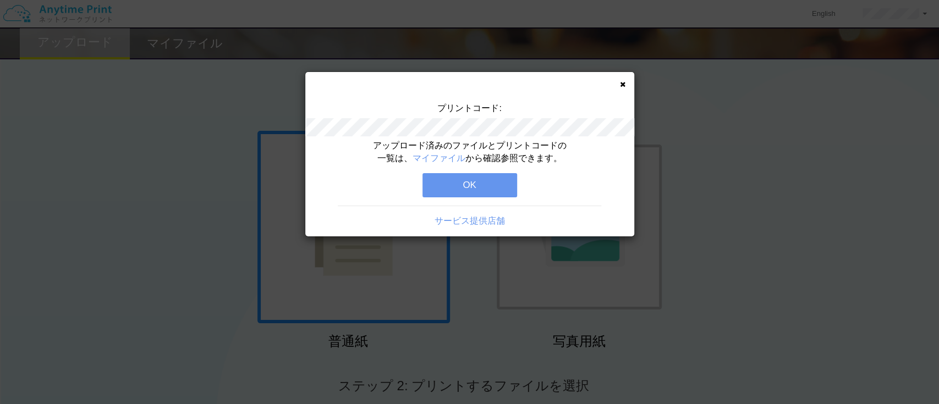
click at [458, 172] on div "アップロード済みのファイルとプリントコードの一覧は、 マイファイル から確認参照できます。 OK サービス提供店舗" at bounding box center [469, 188] width 329 height 97
click at [459, 190] on button "OK" at bounding box center [470, 185] width 95 height 24
